Goal: Transaction & Acquisition: Purchase product/service

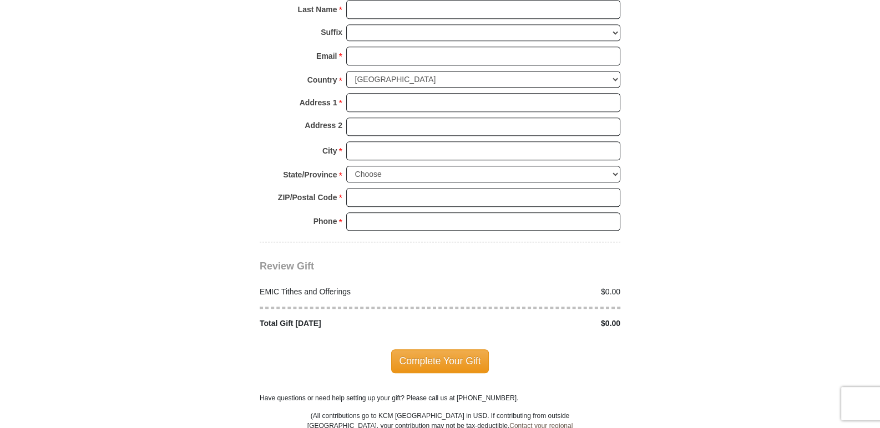
scroll to position [1294, 0]
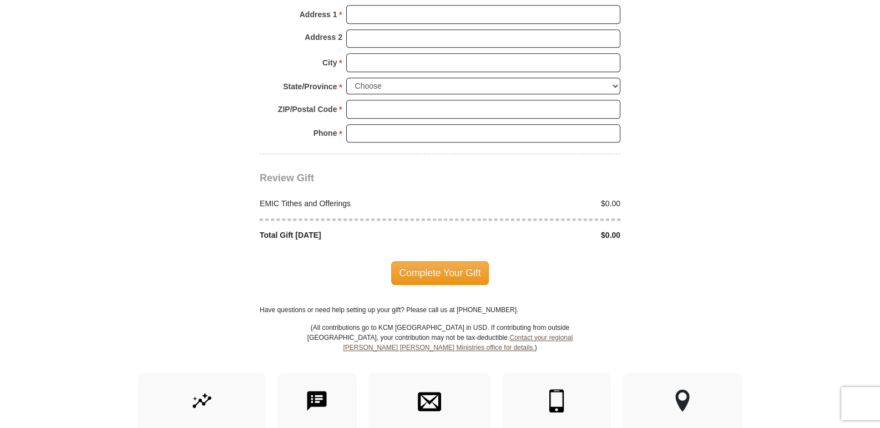
click at [682, 390] on img at bounding box center [683, 401] width 16 height 23
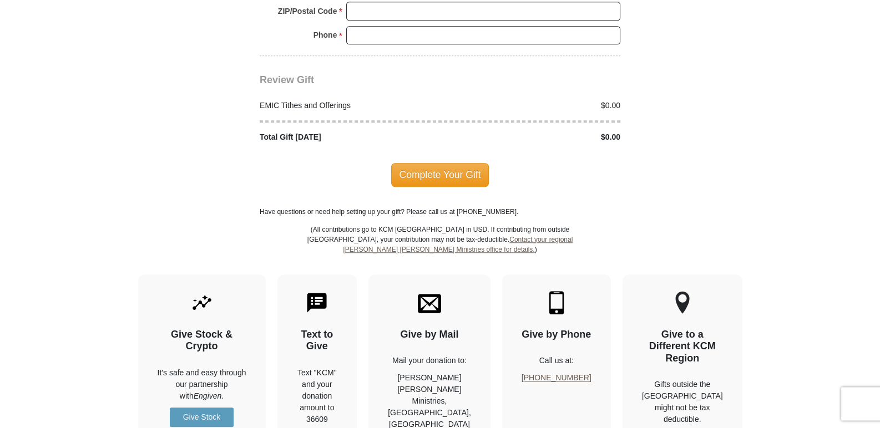
scroll to position [1479, 0]
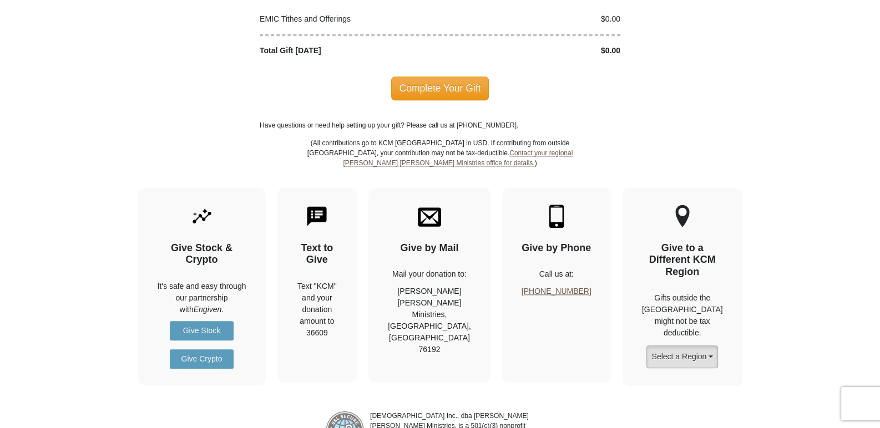
click at [716, 346] on button "Select a Region" at bounding box center [681, 357] width 71 height 23
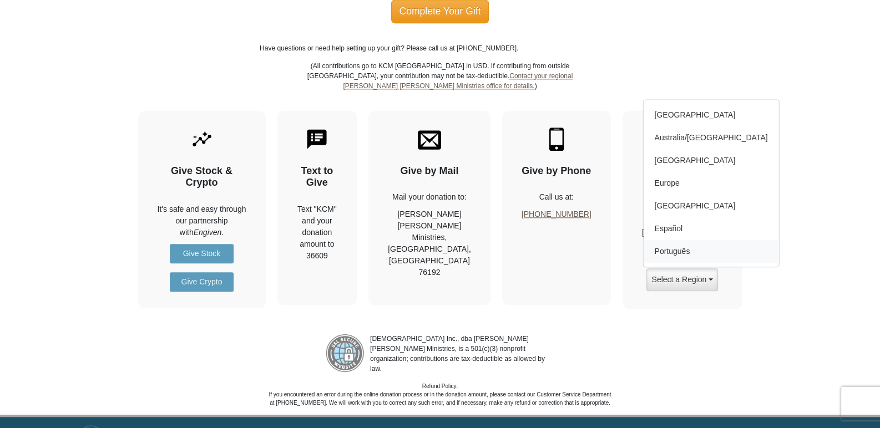
scroll to position [1563, 0]
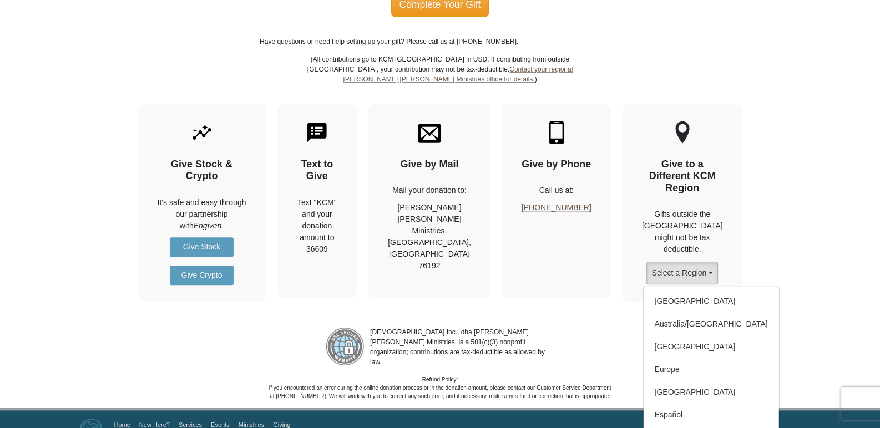
click at [714, 262] on button "Select a Region" at bounding box center [681, 273] width 71 height 23
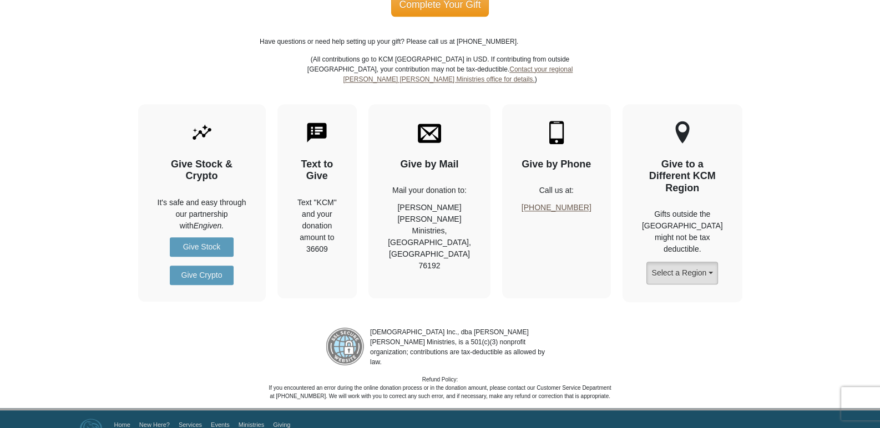
click at [715, 262] on button "Select a Region" at bounding box center [681, 273] width 71 height 23
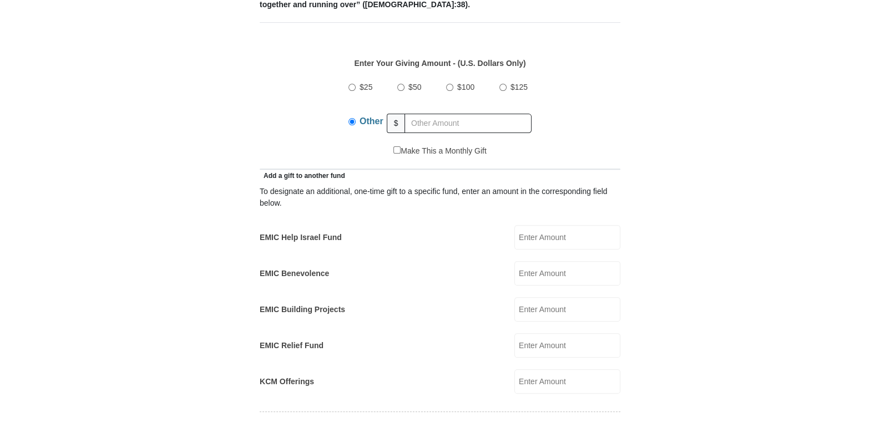
scroll to position [555, 0]
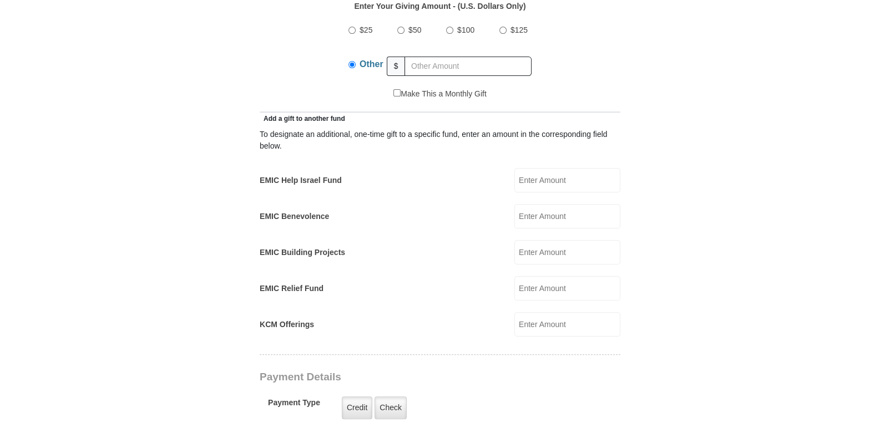
click at [525, 312] on input "KCM Offerings" at bounding box center [567, 324] width 106 height 24
type input "1000.00"
click at [524, 168] on input "EMIC Help Israel Fund" at bounding box center [567, 180] width 106 height 24
type input "1000.00"
drag, startPoint x: 553, startPoint y: 309, endPoint x: 522, endPoint y: 316, distance: 31.4
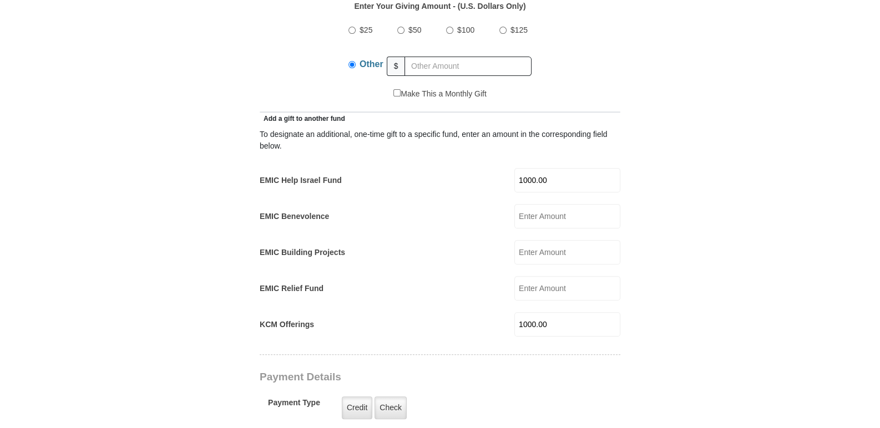
click at [522, 316] on input "1000.00" at bounding box center [567, 324] width 106 height 24
click at [523, 240] on input "EMIC Building Projects" at bounding box center [567, 252] width 106 height 24
type input "1000.00"
click at [362, 397] on label "Credit" at bounding box center [357, 408] width 31 height 23
click at [0, 0] on input "Credit" at bounding box center [0, 0] width 0 height 0
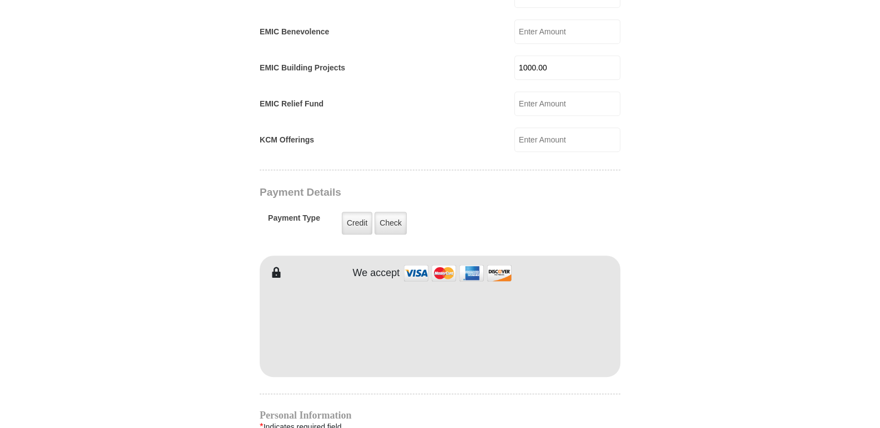
scroll to position [924, 0]
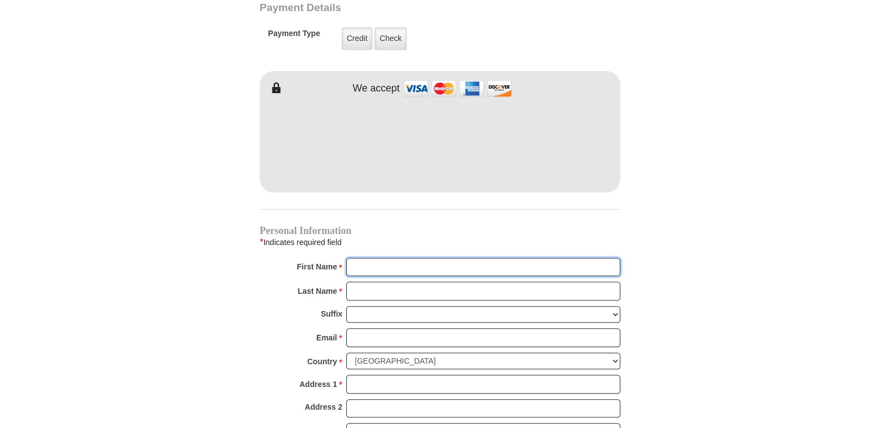
click at [366, 258] on input "First Name *" at bounding box center [483, 267] width 274 height 19
type input "[PERSON_NAME]"
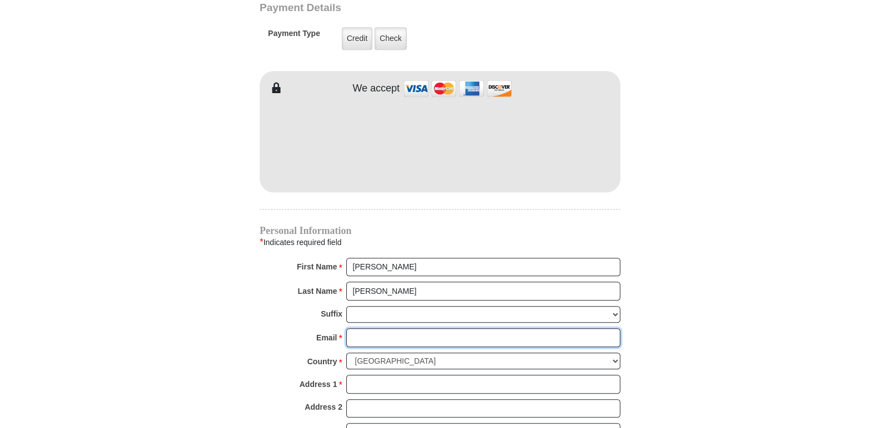
type input "[EMAIL_ADDRESS][DOMAIN_NAME]"
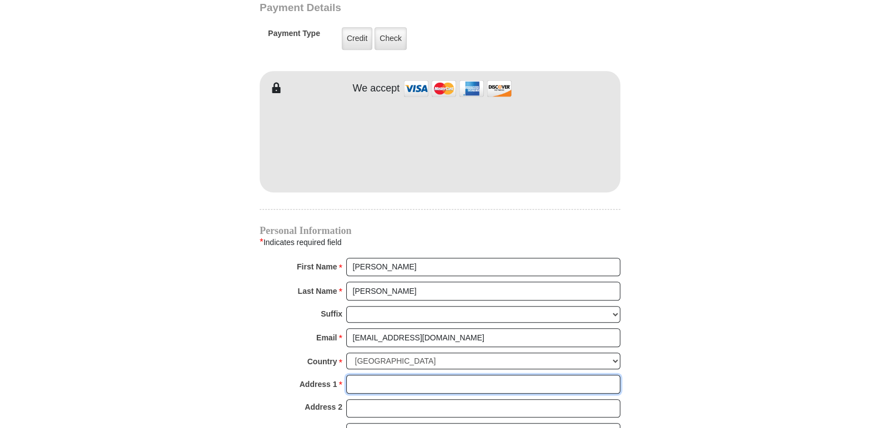
click at [356, 375] on input "Address 1 *" at bounding box center [483, 384] width 274 height 19
type input "[STREET_ADDRESS]"
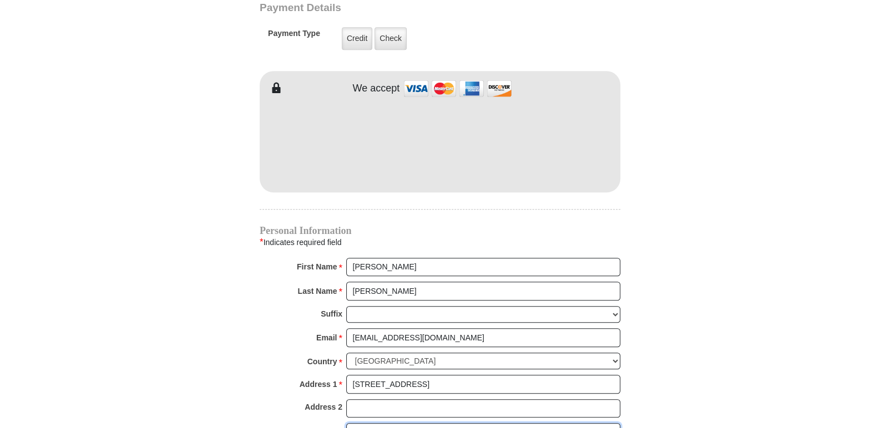
type input "Austin"
select select "AA"
type input "78748"
type input "5124158007"
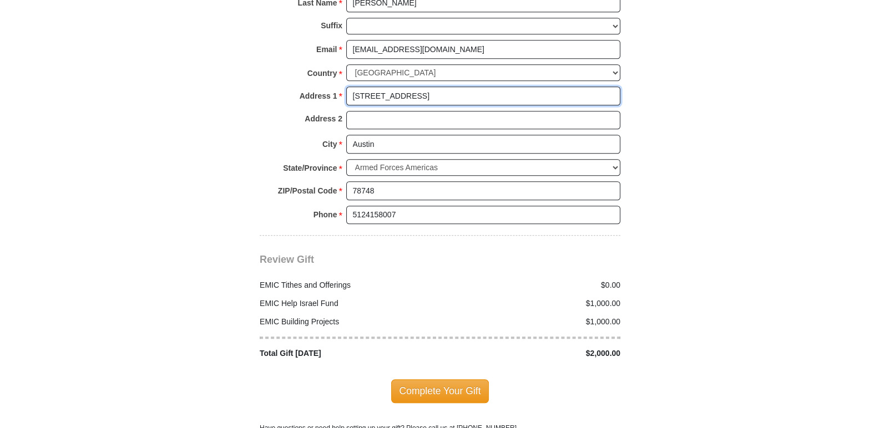
scroll to position [1294, 0]
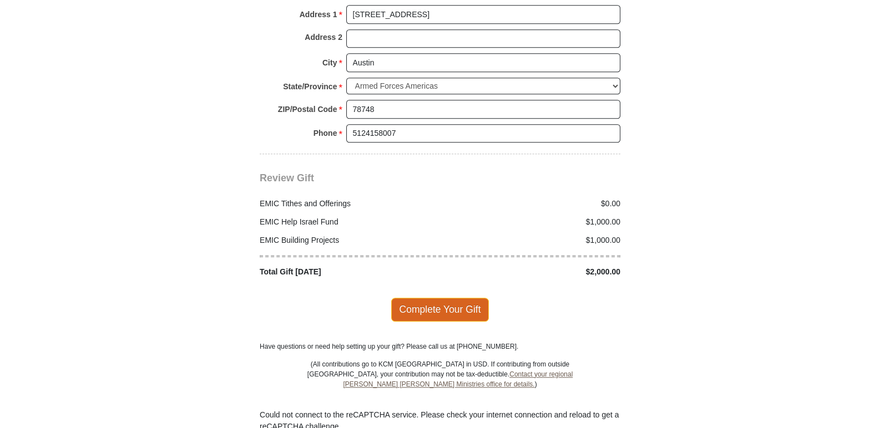
click at [465, 298] on span "Complete Your Gift" at bounding box center [440, 309] width 98 height 23
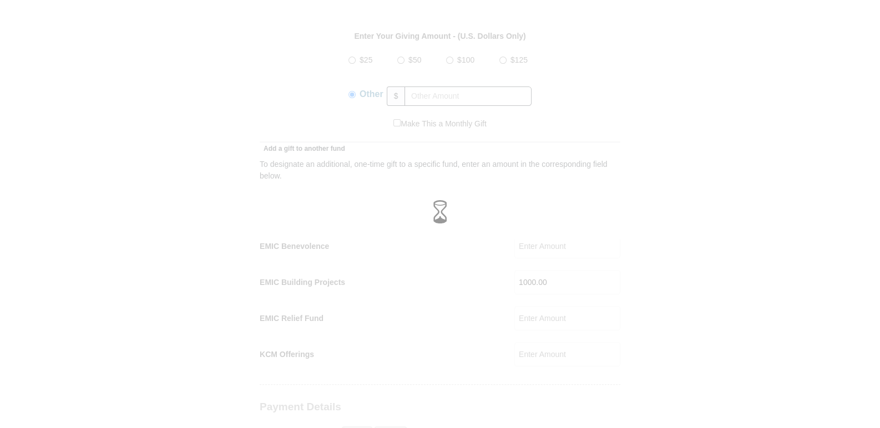
scroll to position [555, 0]
click at [440, 208] on span at bounding box center [439, 212] width 23 height 23
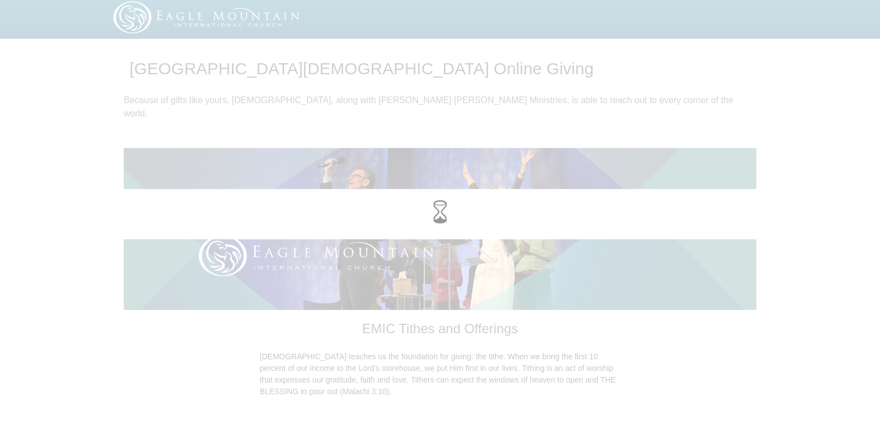
scroll to position [0, 0]
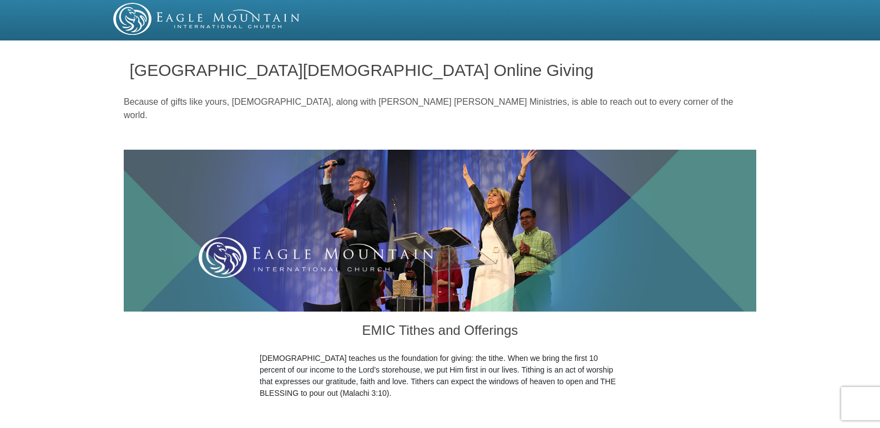
scroll to position [555, 0]
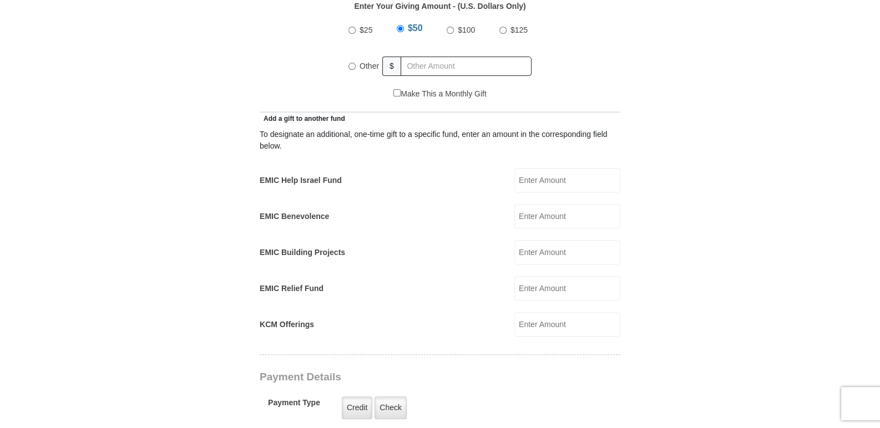
click at [529, 240] on input "EMIC Building Projects" at bounding box center [567, 252] width 106 height 24
type input "1000.00"
click at [524, 168] on input "EMIC Help Israel Fund" at bounding box center [567, 180] width 106 height 24
type input "1000.00"
click at [362, 397] on label "Credit" at bounding box center [357, 408] width 31 height 23
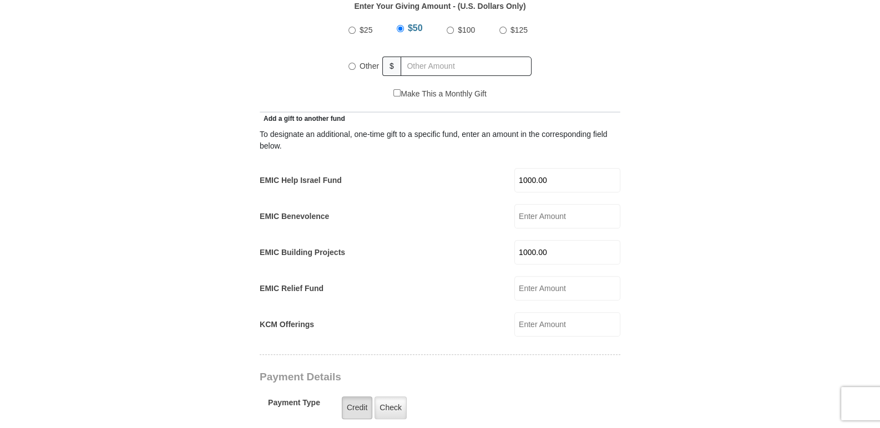
click at [0, 0] on input "Credit" at bounding box center [0, 0] width 0 height 0
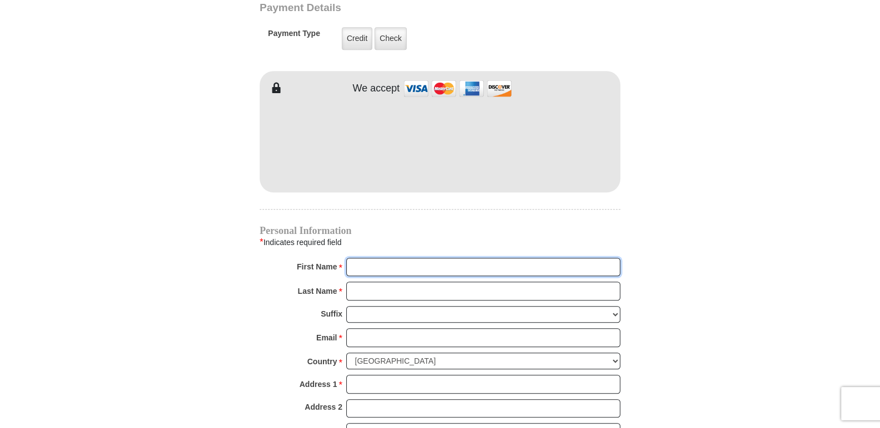
click at [385, 258] on input "First Name *" at bounding box center [483, 267] width 274 height 19
type input "[PERSON_NAME]"
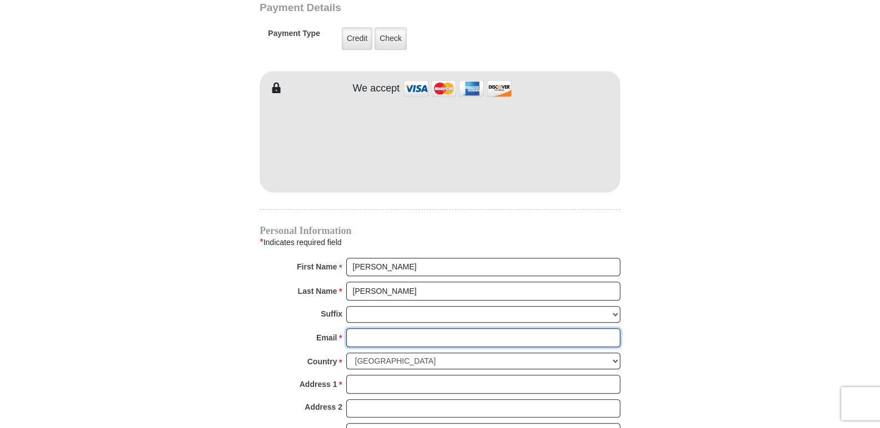
type input "[EMAIL_ADDRESS][DOMAIN_NAME]"
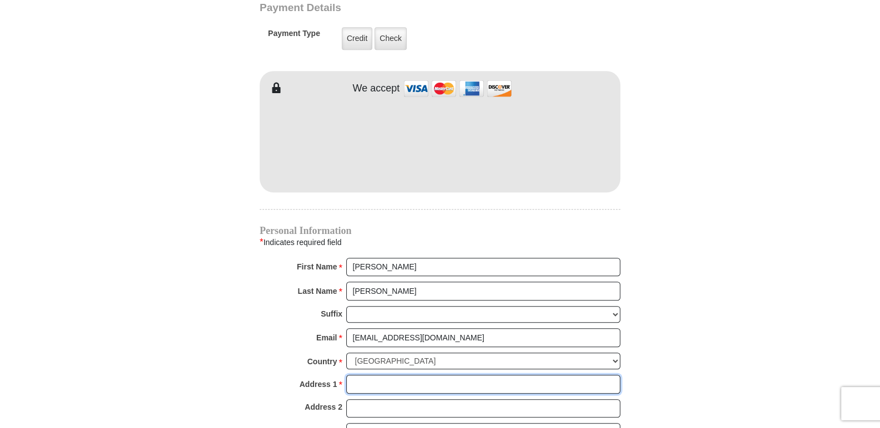
click at [365, 375] on input "Address 1 *" at bounding box center [483, 384] width 274 height 19
type input "[STREET_ADDRESS]"
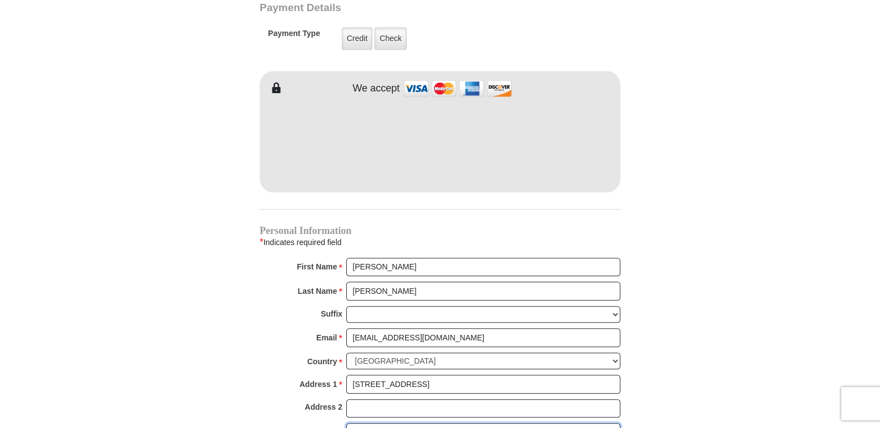
type input "Austin"
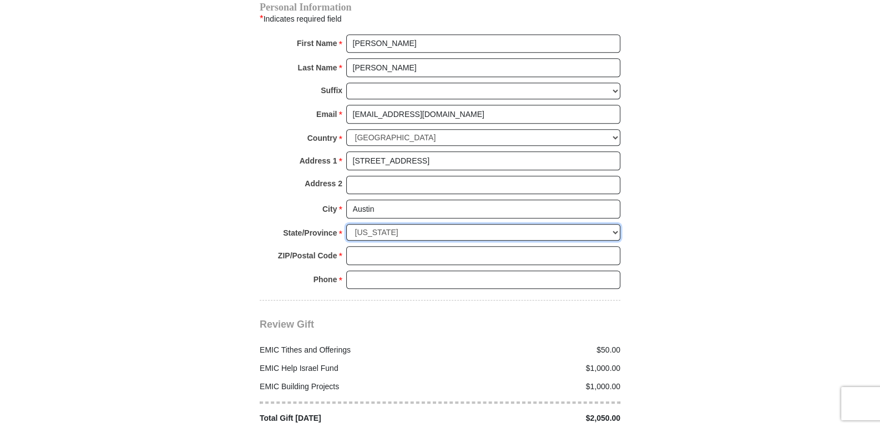
select select "TX"
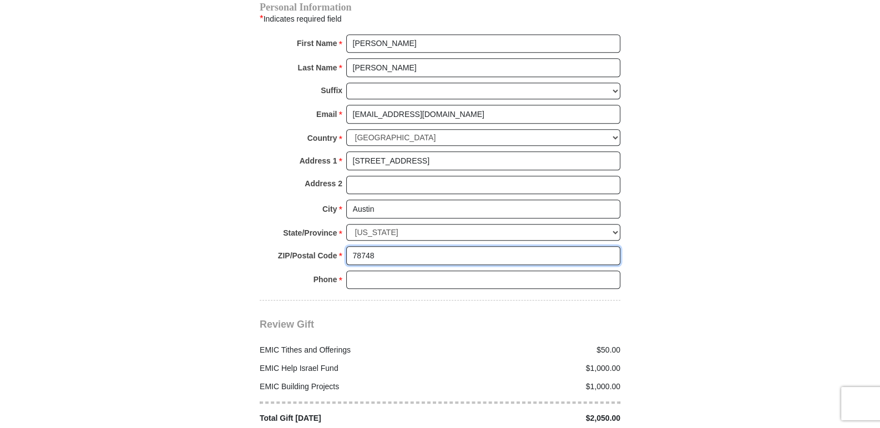
type input "78748"
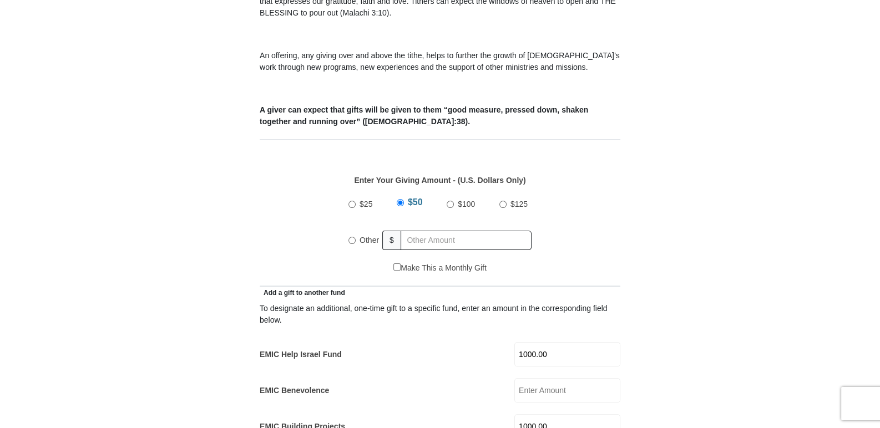
scroll to position [223, 0]
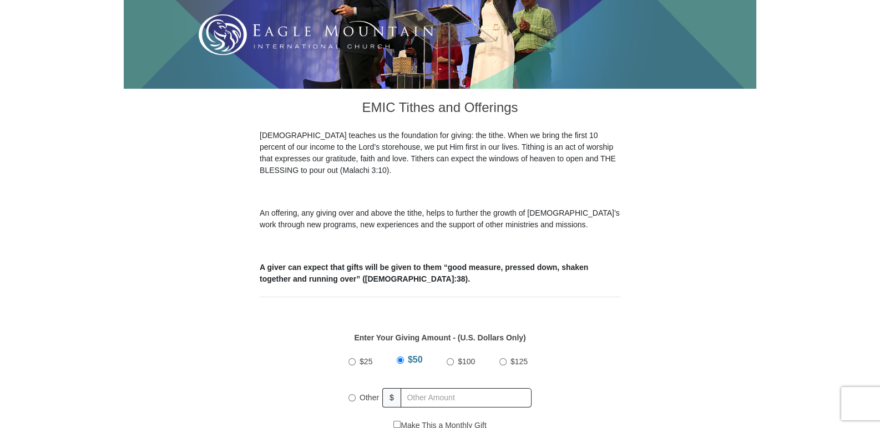
type input "512-415-8007"
click at [402, 357] on input "$50" at bounding box center [400, 360] width 7 height 7
click at [354, 395] on input "Other" at bounding box center [351, 398] width 7 height 7
radio input "true"
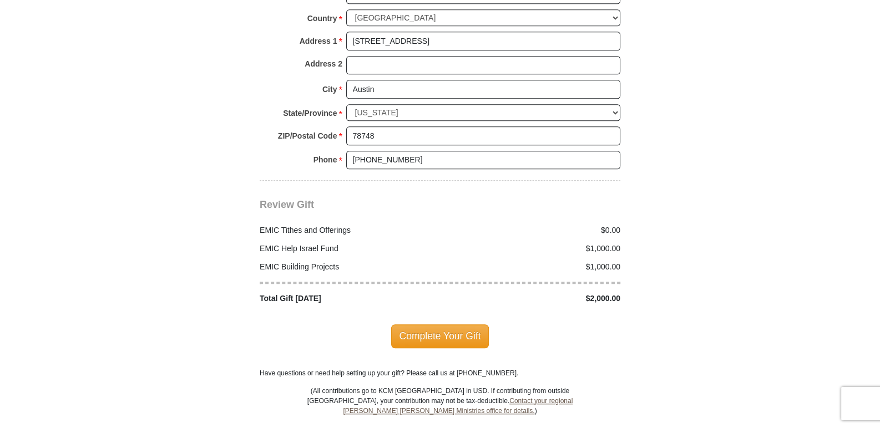
scroll to position [1333, 0]
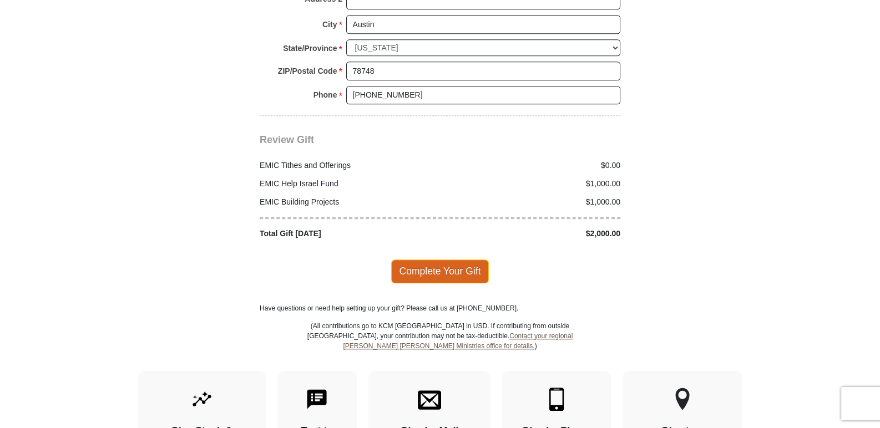
click at [469, 260] on span "Complete Your Gift" at bounding box center [440, 271] width 98 height 23
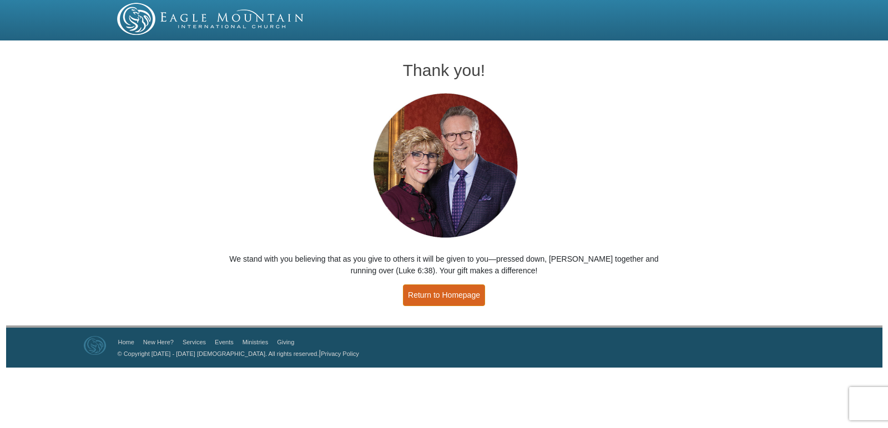
click at [457, 297] on link "Return to Homepage" at bounding box center [444, 296] width 82 height 22
